Goal: Task Accomplishment & Management: Manage account settings

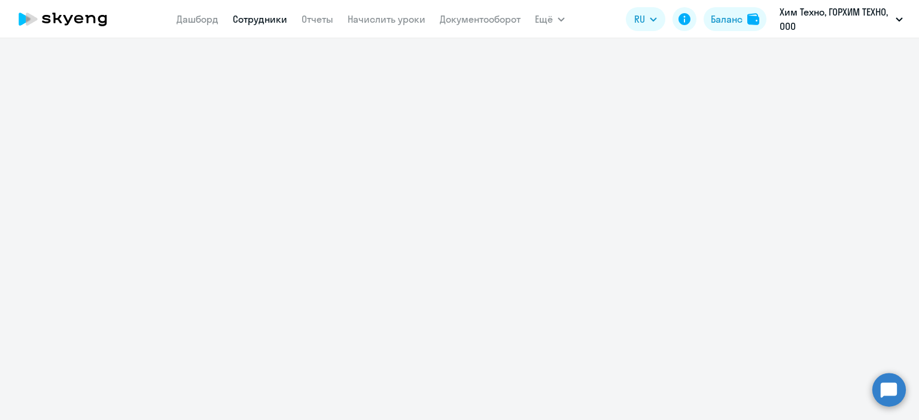
click at [277, 19] on link "Сотрудники" at bounding box center [260, 19] width 54 height 12
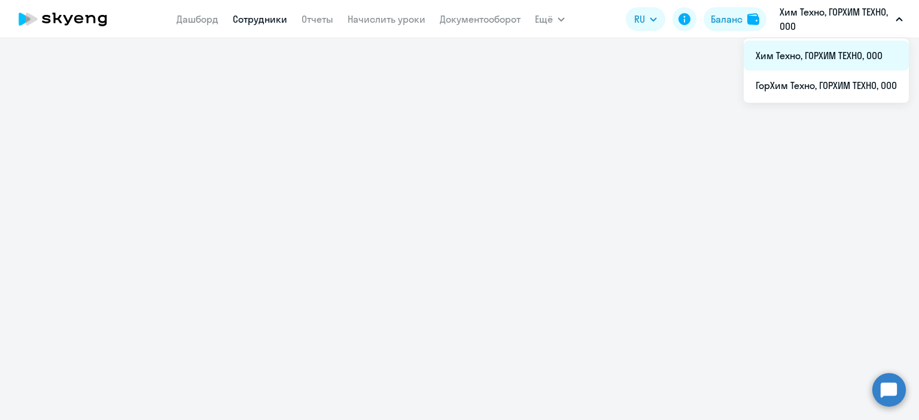
click at [806, 48] on li "Хим Техно, ГОРХИМ ТЕХНО, ООО" at bounding box center [825, 56] width 165 height 30
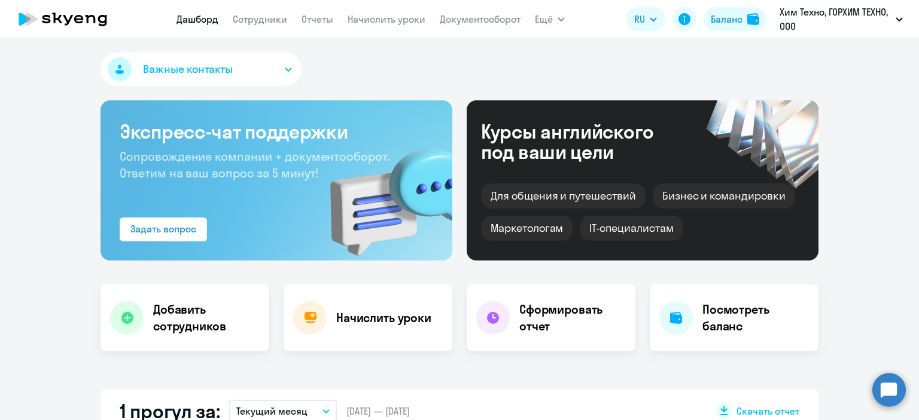
select select "30"
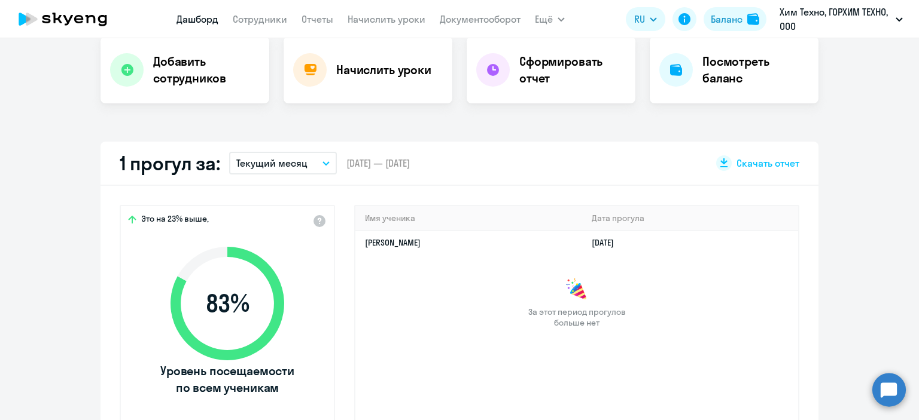
scroll to position [120, 0]
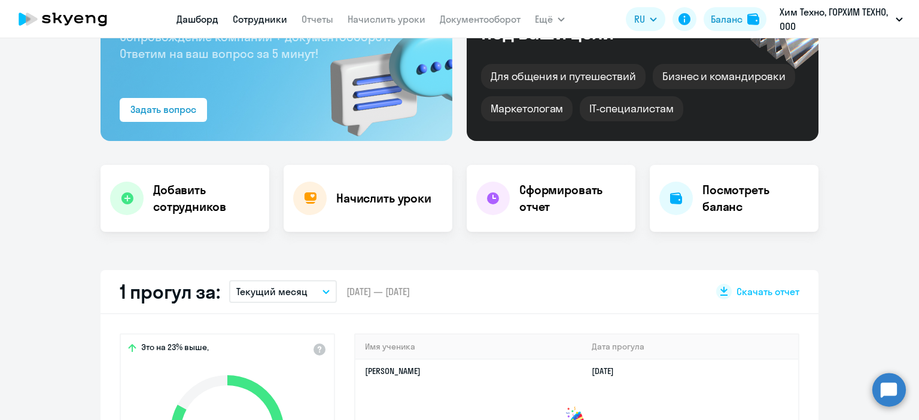
click at [249, 14] on link "Сотрудники" at bounding box center [260, 19] width 54 height 12
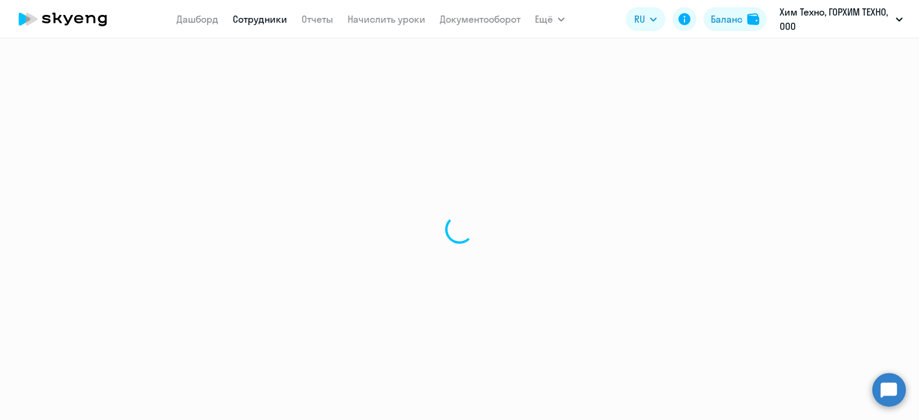
select select "30"
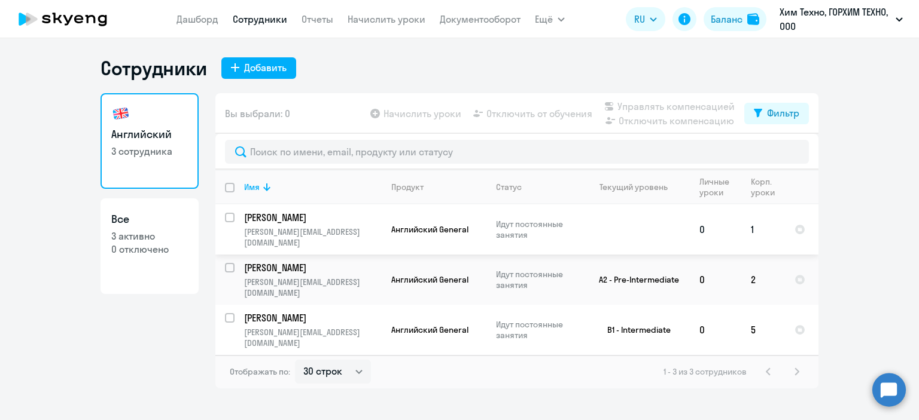
click at [232, 220] on input "select row 42107941" at bounding box center [237, 225] width 24 height 24
checkbox input "true"
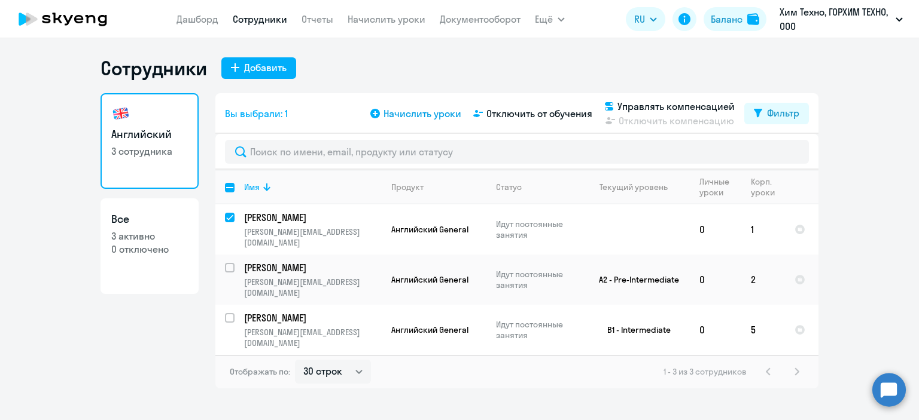
click at [411, 114] on span "Начислить уроки" at bounding box center [422, 113] width 78 height 14
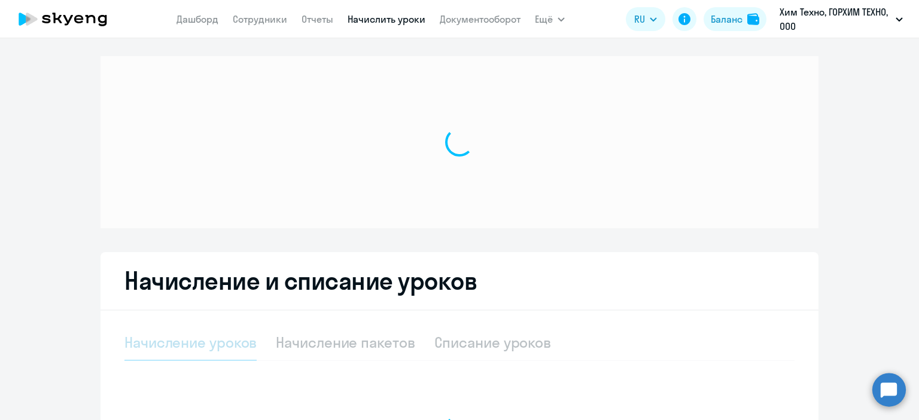
select select "10"
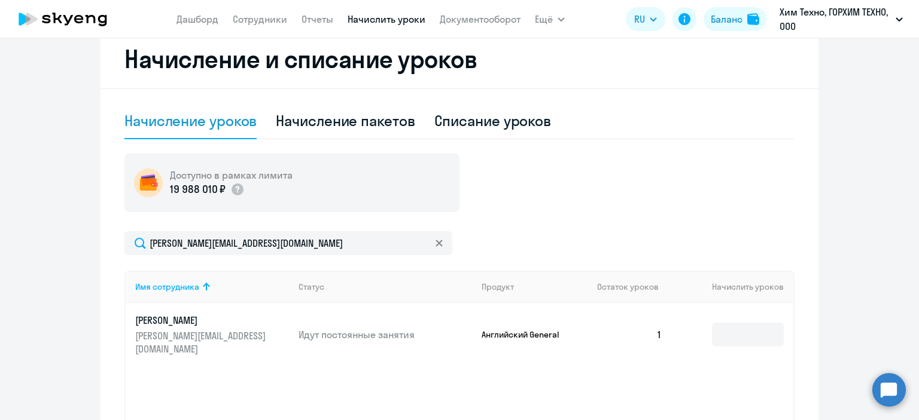
scroll to position [401, 0]
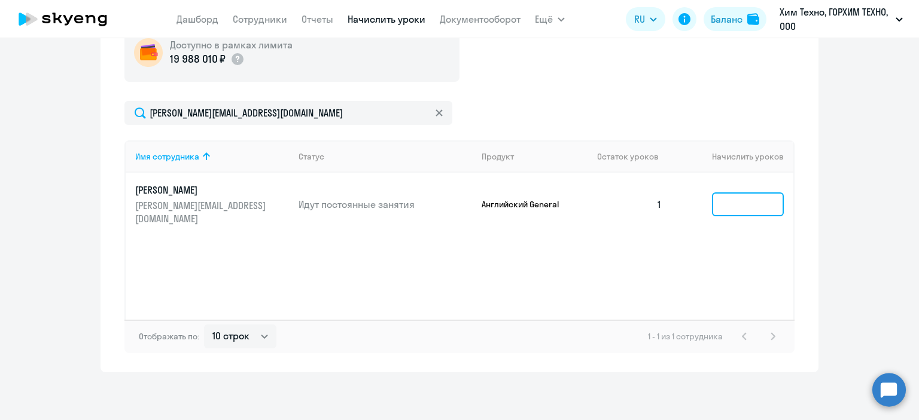
click at [739, 215] on input at bounding box center [748, 205] width 72 height 24
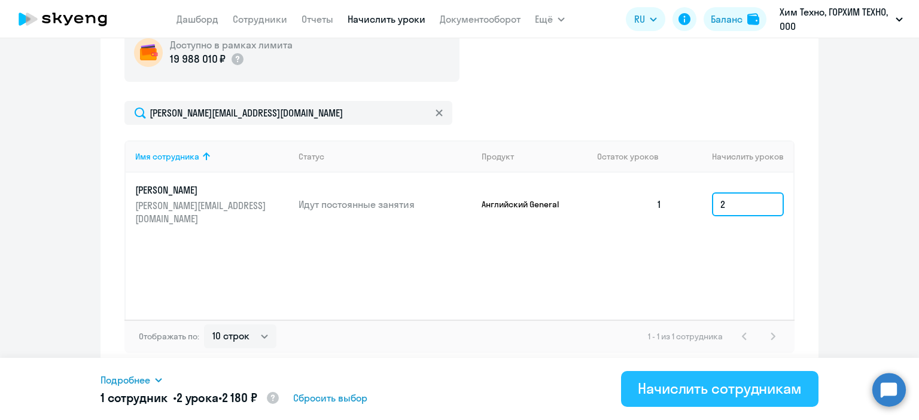
type input "2"
click at [742, 382] on div "Начислить сотрудникам" at bounding box center [720, 388] width 164 height 19
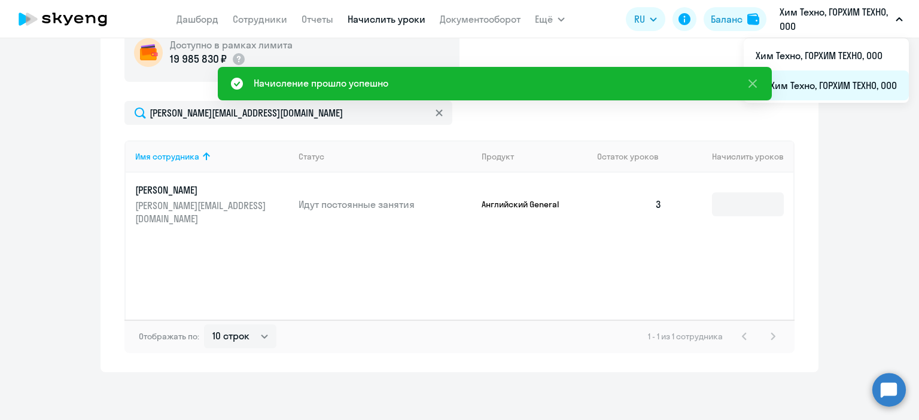
click at [811, 89] on li "ГорХим Техно, ГОРХИМ ТЕХНО, ООО" at bounding box center [825, 86] width 165 height 30
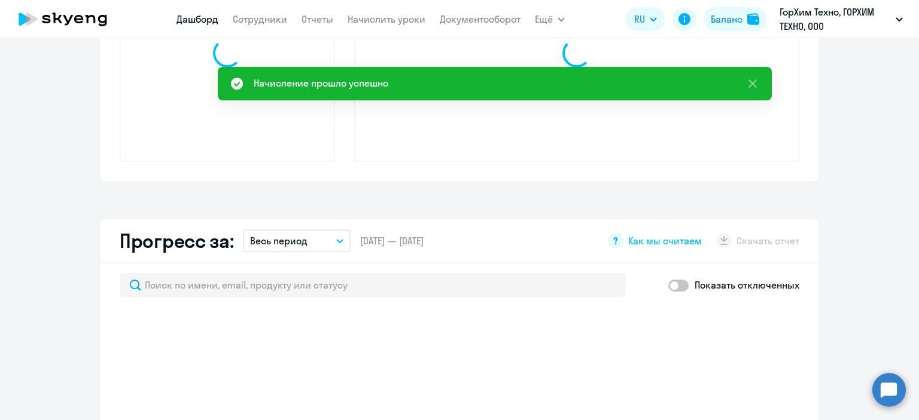
scroll to position [509, 0]
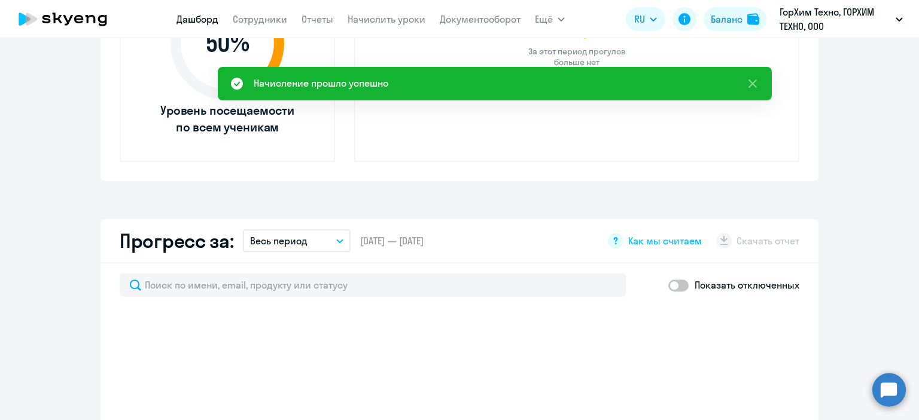
select select "30"
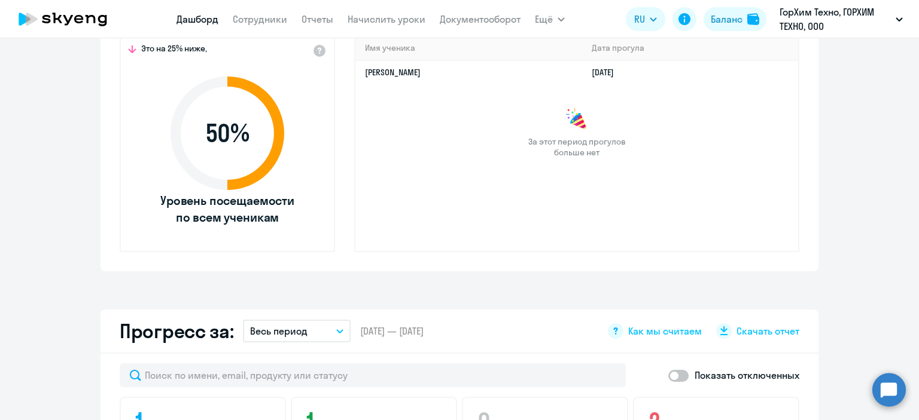
scroll to position [389, 0]
